Goal: Task Accomplishment & Management: Use online tool/utility

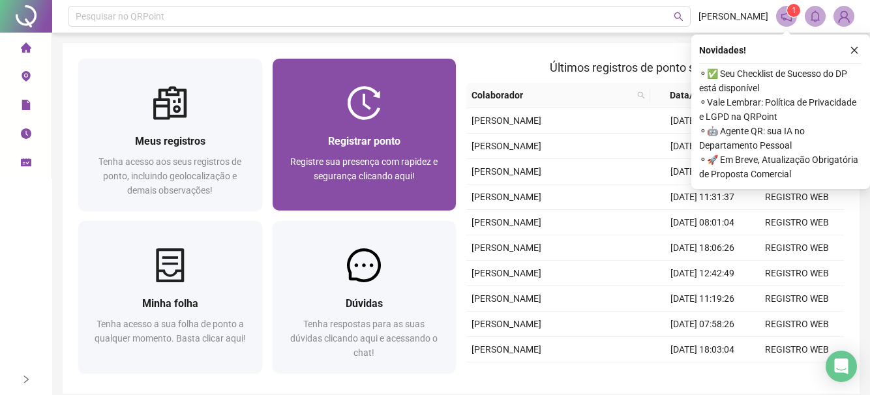
click at [334, 141] on span "Registrar ponto" at bounding box center [364, 141] width 72 height 12
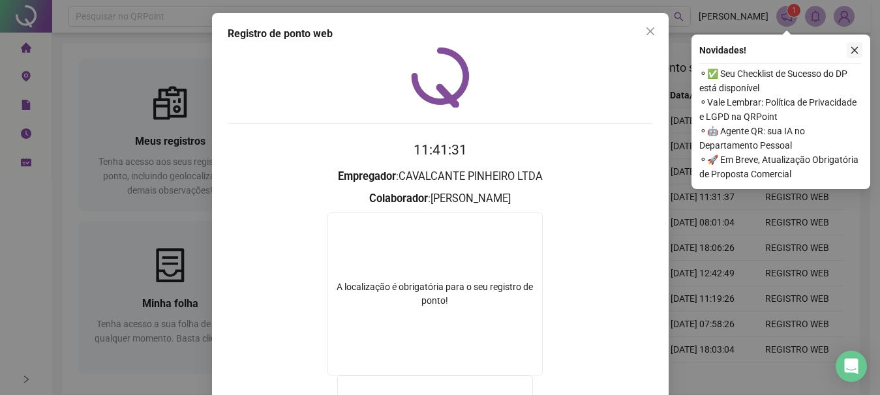
click at [857, 47] on icon "close" at bounding box center [854, 50] width 9 height 9
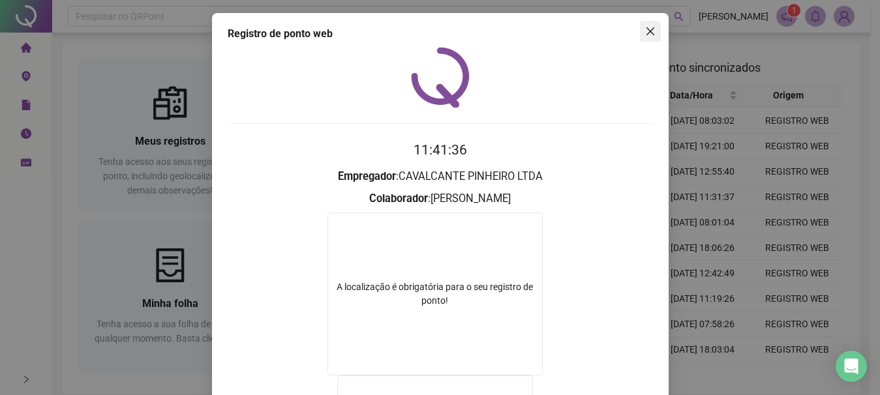
click at [646, 33] on icon "close" at bounding box center [650, 31] width 8 height 8
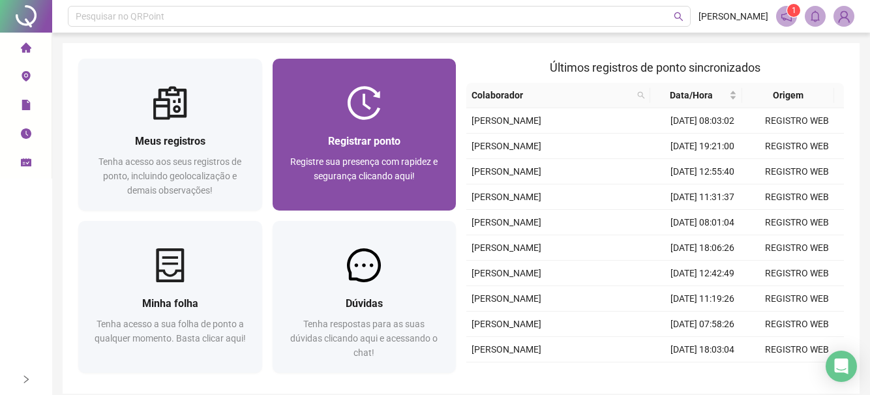
click at [356, 142] on span "Registrar ponto" at bounding box center [364, 141] width 72 height 12
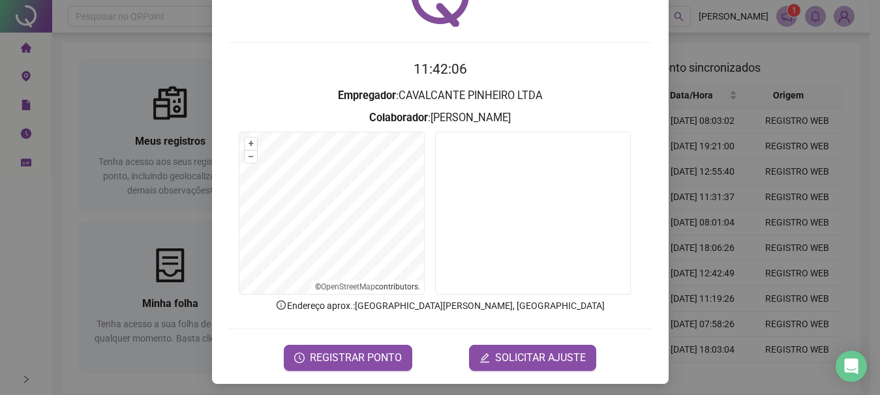
scroll to position [85, 0]
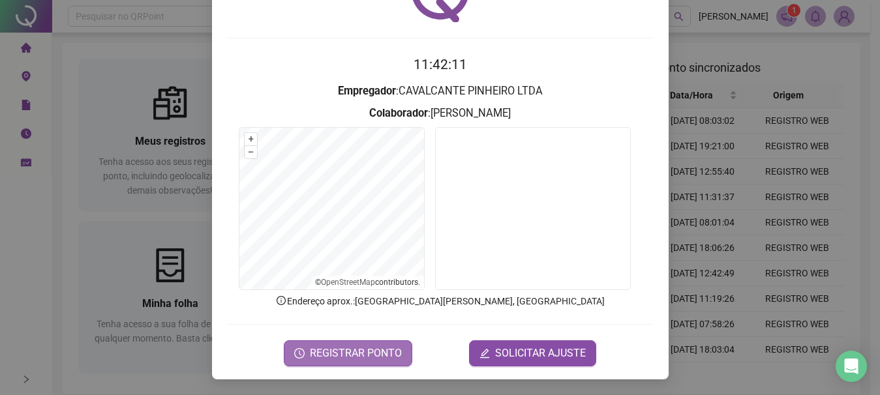
click at [342, 348] on span "REGISTRAR PONTO" at bounding box center [356, 354] width 92 height 16
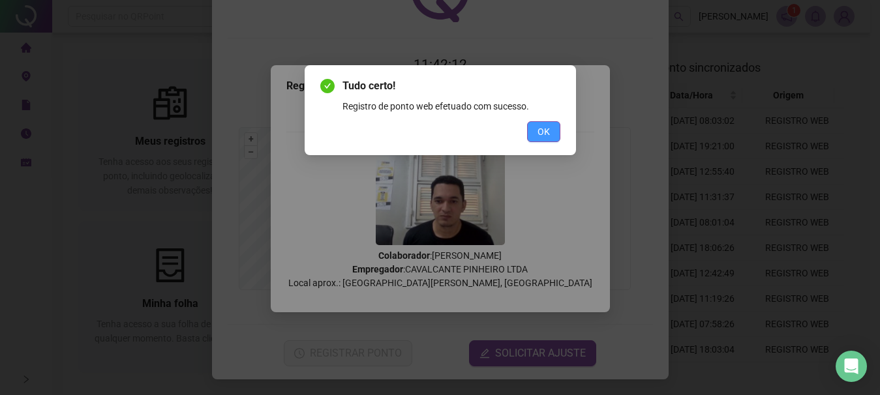
click at [539, 138] on span "OK" at bounding box center [544, 132] width 12 height 14
